Goal: Entertainment & Leisure: Consume media (video, audio)

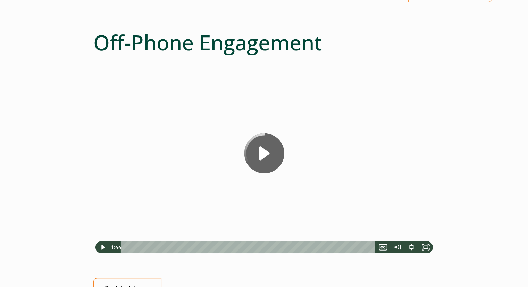
scroll to position [69, 0]
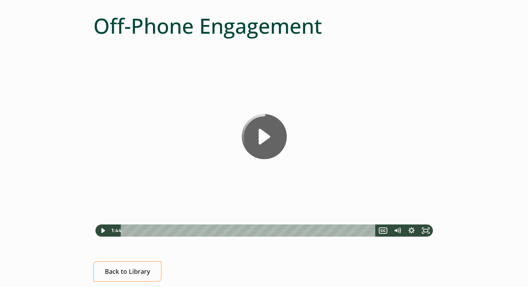
click at [264, 136] on icon "Play Video" at bounding box center [264, 136] width 45 height 45
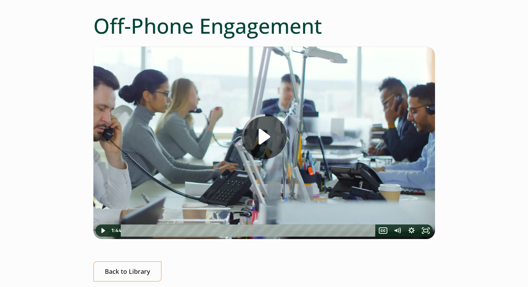
click at [263, 137] on icon "Play Video" at bounding box center [264, 136] width 45 height 45
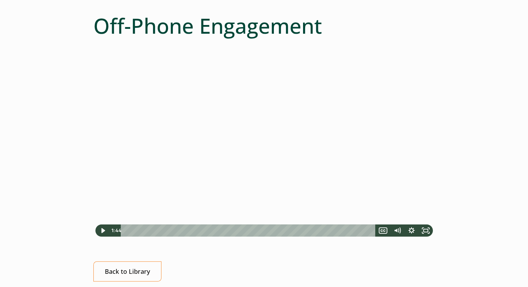
click at [482, 163] on div "Off-Phone Engagement The video is loading... Click for sound @keyframes VOLUME_…" at bounding box center [264, 175] width 500 height 324
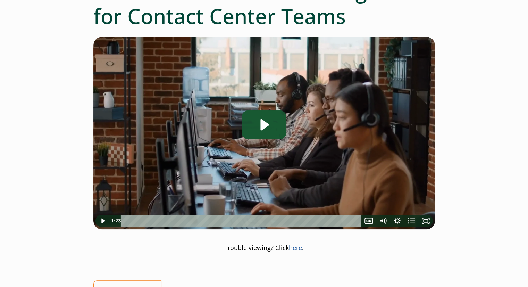
click at [261, 125] on icon "Play Video: Schedule Adherence Management" at bounding box center [265, 124] width 9 height 11
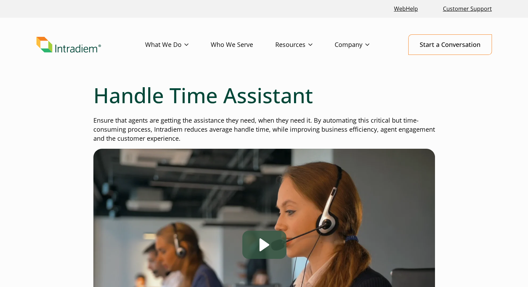
click at [263, 242] on div "Play" at bounding box center [264, 245] width 44 height 28
